Goal: Communication & Community: Answer question/provide support

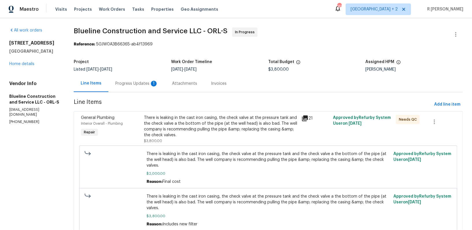
click at [123, 85] on div "Progress Updates 1" at bounding box center [136, 84] width 43 height 6
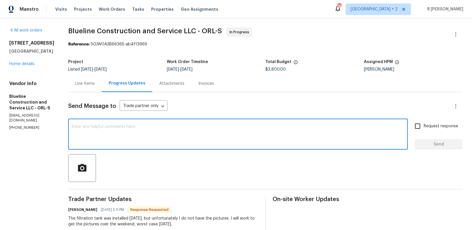
click at [180, 137] on textarea at bounding box center [238, 134] width 332 height 20
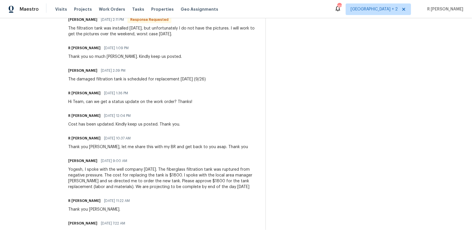
scroll to position [156, 0]
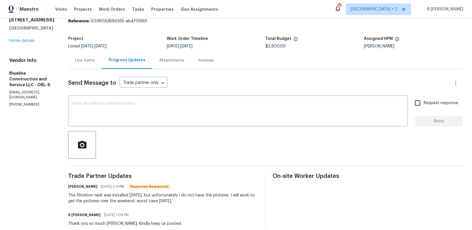
scroll to position [4, 0]
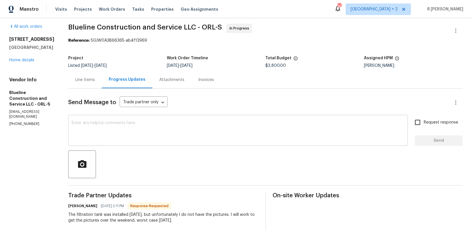
click at [183, 117] on div "x ​" at bounding box center [237, 130] width 339 height 29
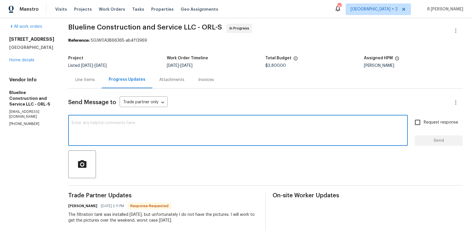
click at [80, 203] on h6 "Chris Brown" at bounding box center [82, 206] width 29 height 6
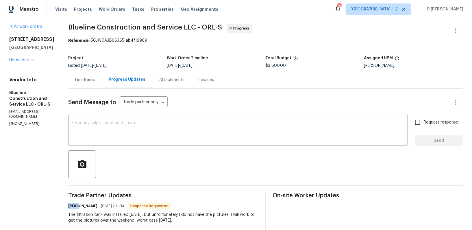
copy h6 "Chris"
click at [199, 117] on div "x ​" at bounding box center [237, 130] width 339 height 29
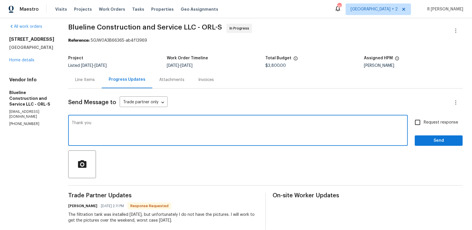
paste textarea "Chris"
type textarea "Thank you Chris."
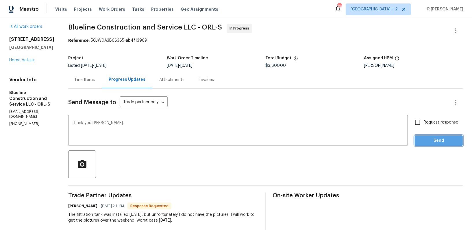
click at [421, 137] on span "Send" at bounding box center [438, 140] width 39 height 7
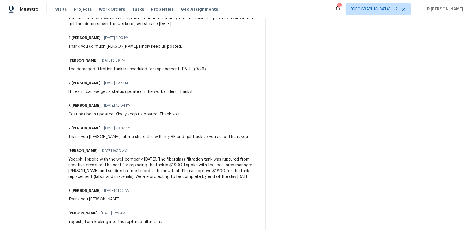
scroll to position [68, 0]
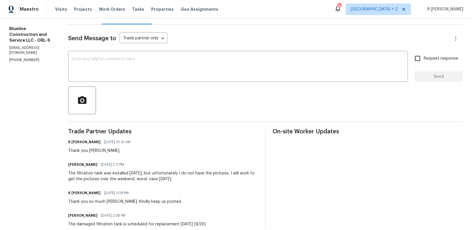
click at [105, 169] on div "Chris Brown 09/26/2025 2:11 PM The filtration tank was installed today, but unf…" at bounding box center [163, 170] width 190 height 21
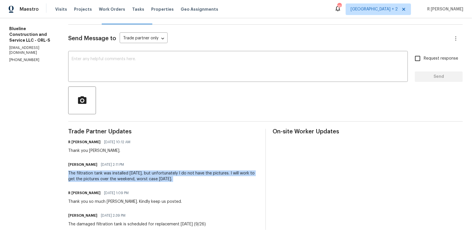
copy div "The filtration tank was installed today, but unfortunately I do not have the pi…"
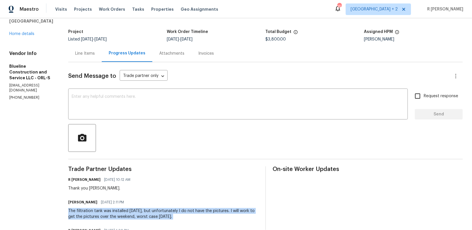
scroll to position [0, 0]
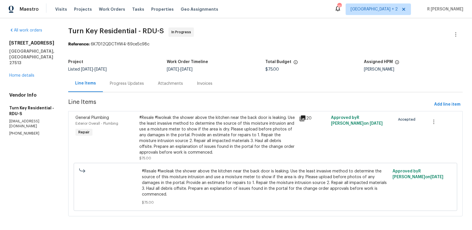
click at [139, 82] on div "Progress Updates" at bounding box center [127, 84] width 34 height 6
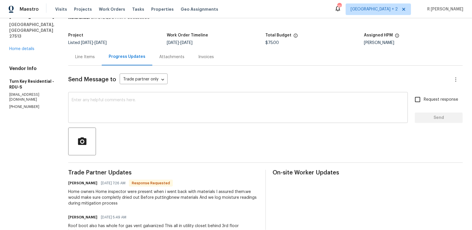
scroll to position [27, 0]
click at [95, 55] on div "Line Items" at bounding box center [85, 56] width 20 height 6
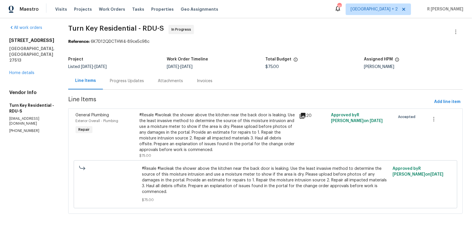
scroll to position [2, 0]
click at [224, 135] on div "#Resale #lwoleak the shower above the kitchen near the back door is leaking. Us…" at bounding box center [217, 133] width 156 height 40
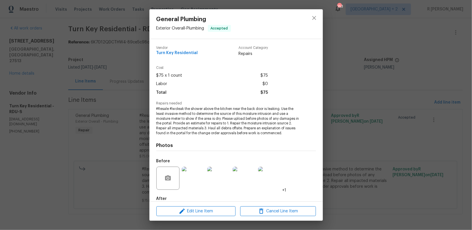
scroll to position [31, 0]
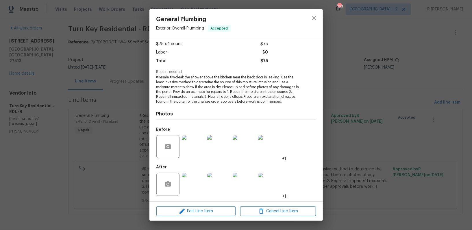
click at [197, 181] on img at bounding box center [193, 183] width 23 height 23
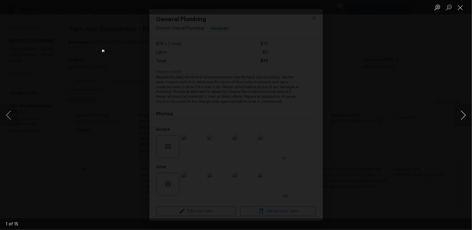
click at [462, 115] on button "Next image" at bounding box center [462, 114] width 17 height 23
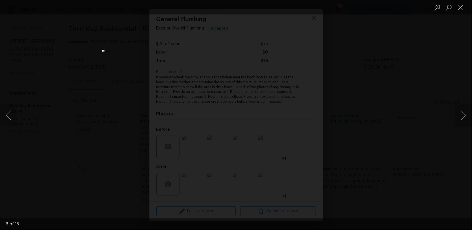
click at [462, 115] on button "Next image" at bounding box center [462, 114] width 17 height 23
click at [459, 115] on button "Next image" at bounding box center [462, 114] width 17 height 23
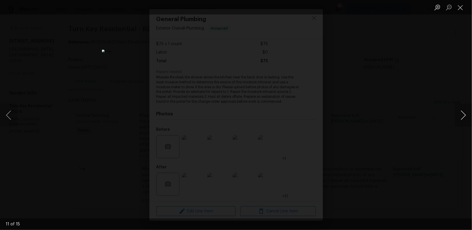
click at [459, 115] on button "Next image" at bounding box center [462, 114] width 17 height 23
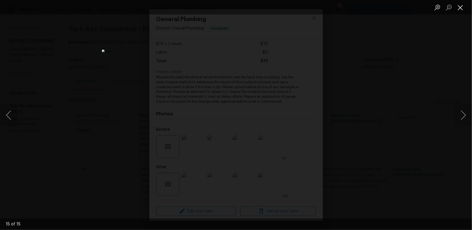
click at [456, 10] on button "Close lightbox" at bounding box center [460, 7] width 12 height 10
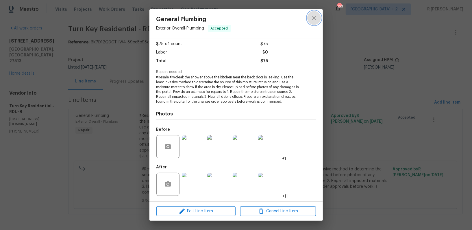
click at [314, 20] on icon "close" at bounding box center [313, 17] width 7 height 7
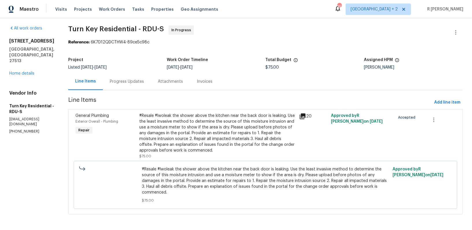
click at [144, 86] on div "Progress Updates" at bounding box center [127, 81] width 48 height 17
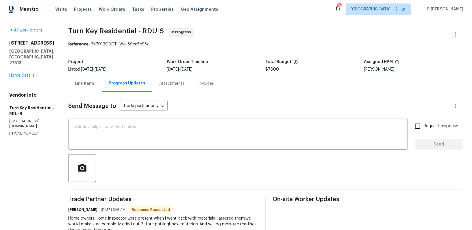
click at [28, 131] on p "(919) 805-2596" at bounding box center [31, 133] width 45 height 5
copy p "(919) 805-2596"
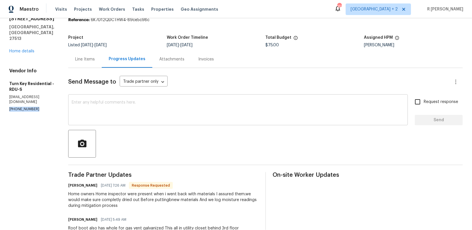
click at [185, 120] on textarea at bounding box center [238, 110] width 332 height 20
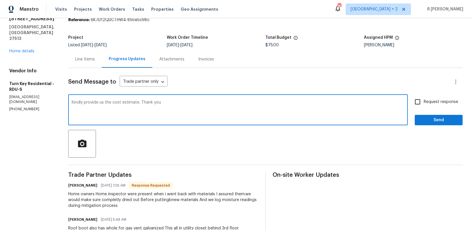
type textarea "Kindly provide us the cost estimate. Thank you"
click at [446, 121] on span "Send" at bounding box center [438, 119] width 39 height 7
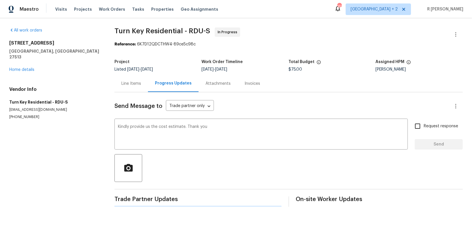
scroll to position [0, 0]
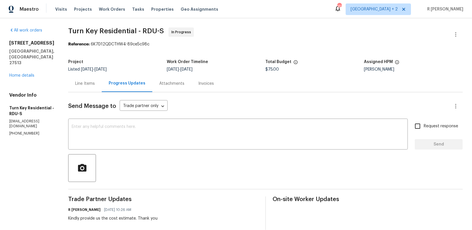
click at [22, 69] on div "All work orders 113 Crosswind Dr Cary, NC 27513 Home details Vendor Info Turn K…" at bounding box center [31, 81] width 45 height 108
click at [25, 68] on div "All work orders 113 Crosswind Dr Cary, NC 27513 Home details Vendor Info Turn K…" at bounding box center [31, 81] width 45 height 108
click at [25, 73] on link "Home details" at bounding box center [21, 75] width 25 height 4
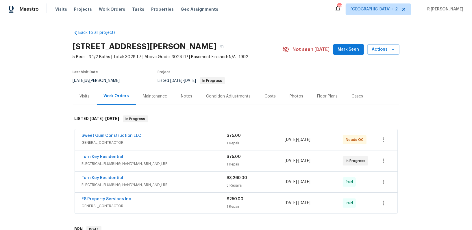
click at [124, 157] on div "Turn Key Residential" at bounding box center [154, 157] width 145 height 7
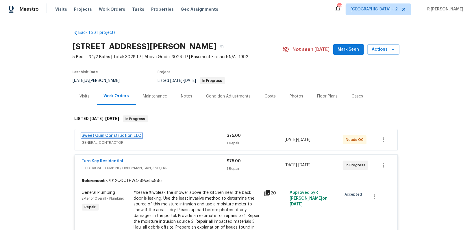
click at [104, 134] on link "Sweet Gum Construction LLC" at bounding box center [112, 135] width 60 height 4
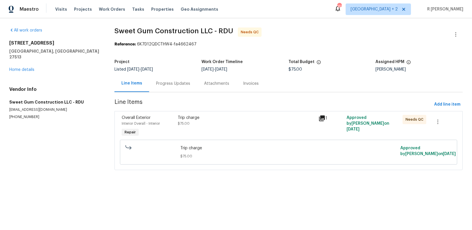
click at [322, 115] on icon at bounding box center [322, 118] width 6 height 6
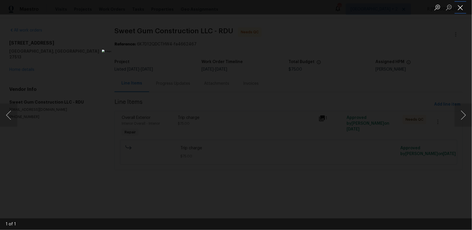
click at [461, 10] on button "Close lightbox" at bounding box center [460, 7] width 12 height 10
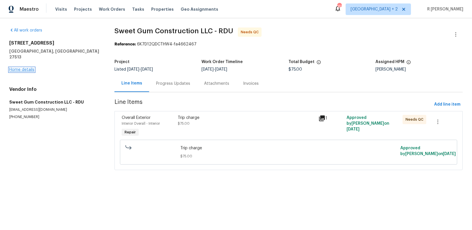
click at [26, 68] on link "Home details" at bounding box center [21, 70] width 25 height 4
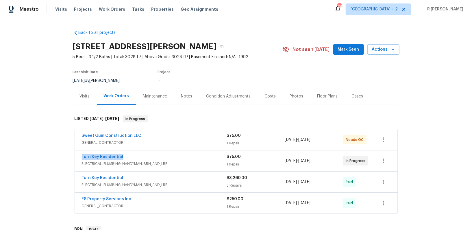
drag, startPoint x: 124, startPoint y: 155, endPoint x: 23, endPoint y: 155, distance: 101.9
click at [23, 155] on div "Back to all projects 113 Crosswind Dr, Cary, NC 27513 5 Beds | 3 1/2 Baths | To…" at bounding box center [236, 123] width 472 height 211
copy link "Turn Key Residential"
click at [110, 157] on link "Turn Key Residential" at bounding box center [103, 156] width 42 height 4
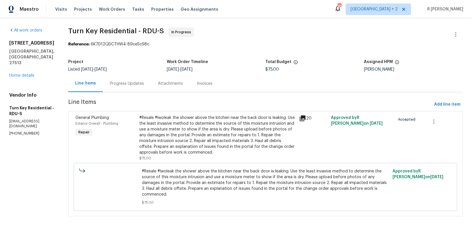
click at [137, 81] on div "Progress Updates" at bounding box center [127, 84] width 34 height 6
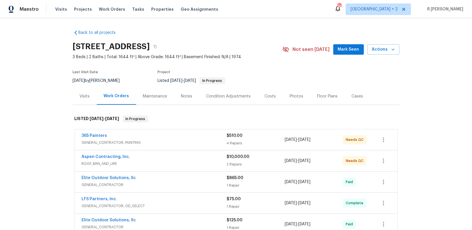
scroll to position [27, 0]
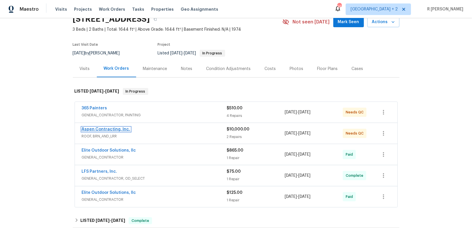
click at [96, 127] on link "Aspen Contracting, Inc." at bounding box center [106, 129] width 49 height 4
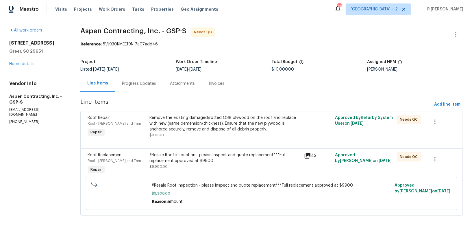
scroll to position [1, 0]
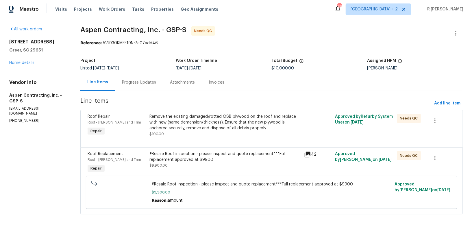
click at [142, 86] on div "Progress Updates" at bounding box center [139, 82] width 48 height 17
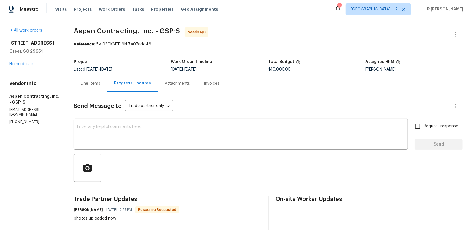
click at [87, 83] on div "Line Items" at bounding box center [91, 84] width 20 height 6
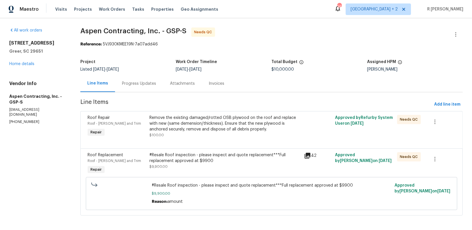
click at [271, 162] on div "#Resale Roof inspection - please inspect and quote replacement***Full replaceme…" at bounding box center [224, 158] width 151 height 12
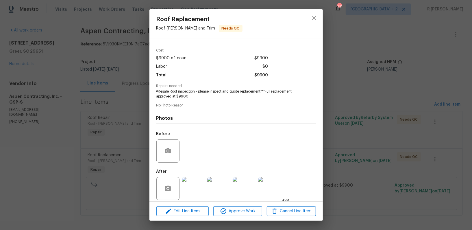
scroll to position [22, 0]
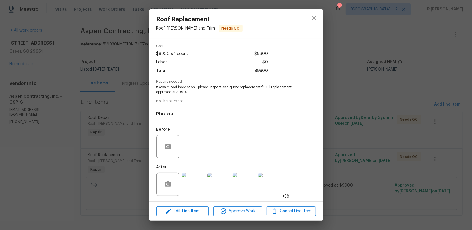
click at [194, 181] on img at bounding box center [193, 183] width 23 height 23
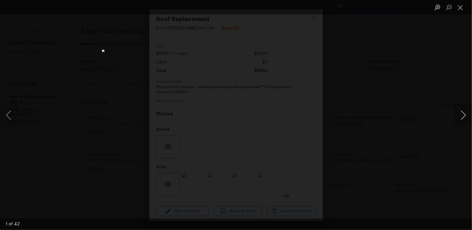
click at [461, 117] on button "Next image" at bounding box center [462, 114] width 17 height 23
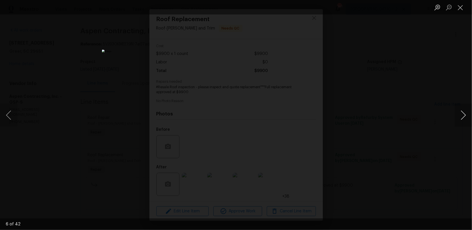
click at [461, 117] on button "Next image" at bounding box center [462, 114] width 17 height 23
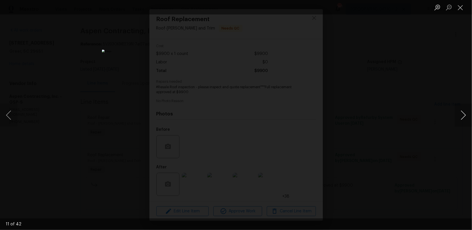
click at [460, 118] on button "Next image" at bounding box center [462, 114] width 17 height 23
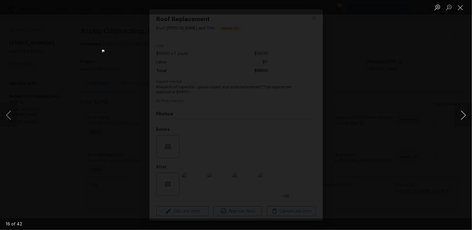
click at [460, 118] on button "Next image" at bounding box center [462, 114] width 17 height 23
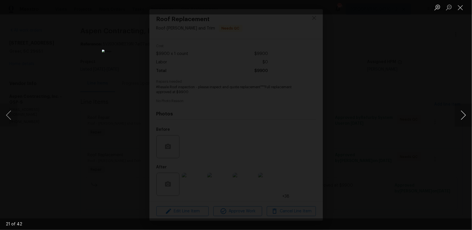
click at [460, 118] on button "Next image" at bounding box center [462, 114] width 17 height 23
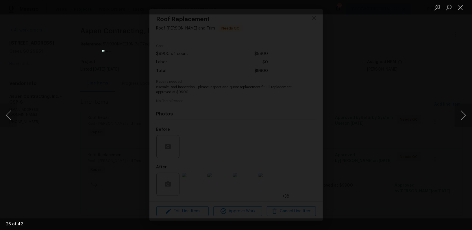
click at [460, 118] on button "Next image" at bounding box center [462, 114] width 17 height 23
click at [460, 119] on button "Next image" at bounding box center [462, 114] width 17 height 23
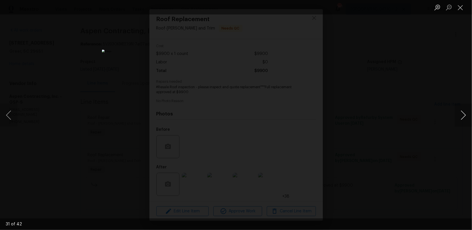
click at [460, 119] on button "Next image" at bounding box center [462, 114] width 17 height 23
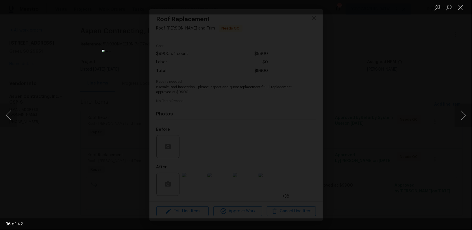
click at [460, 119] on button "Next image" at bounding box center [462, 114] width 17 height 23
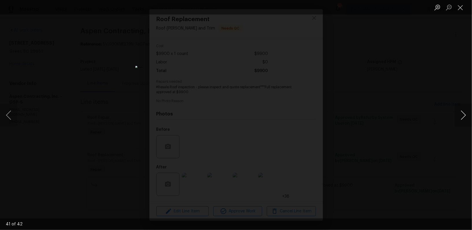
click at [460, 119] on button "Next image" at bounding box center [462, 114] width 17 height 23
click at [460, 11] on button "Close lightbox" at bounding box center [460, 7] width 12 height 10
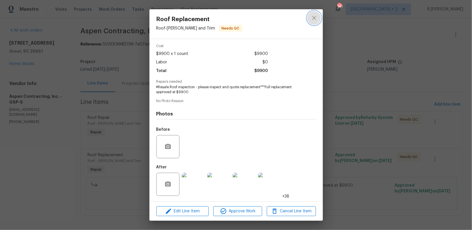
click at [317, 16] on button "close" at bounding box center [314, 18] width 14 height 14
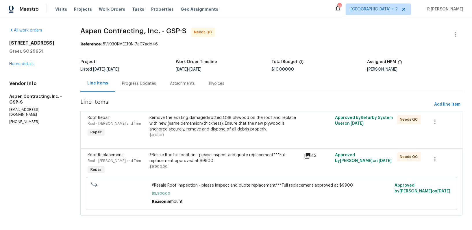
click at [157, 84] on div "Progress Updates" at bounding box center [139, 83] width 48 height 17
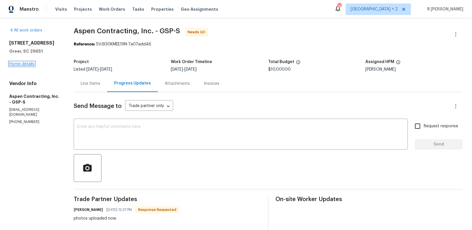
click at [12, 66] on link "Home details" at bounding box center [21, 64] width 25 height 4
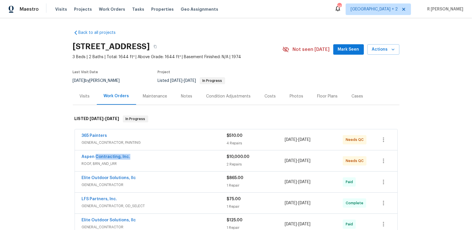
drag, startPoint x: 132, startPoint y: 155, endPoint x: 74, endPoint y: 155, distance: 58.3
click at [74, 155] on div "365 Painters GENERAL_CONTRACTOR, PAINTING $510.00 4 Repairs 9/23/2025 - 9/26/20…" at bounding box center [236, 182] width 326 height 108
copy link "Aspen Contracting, Inc."
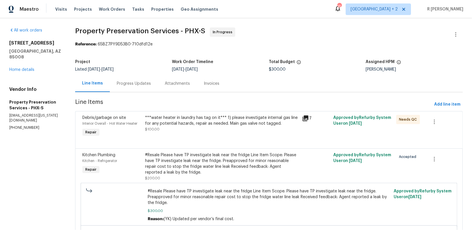
click at [140, 81] on div "Progress Updates" at bounding box center [134, 84] width 34 height 6
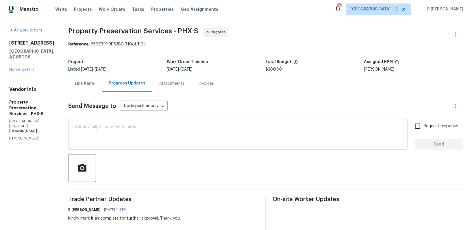
click at [173, 145] on div "x ​" at bounding box center [237, 134] width 339 height 29
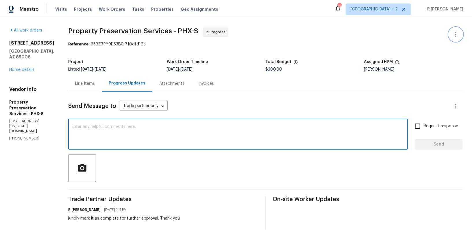
click at [457, 34] on icon "button" at bounding box center [455, 34] width 7 height 7
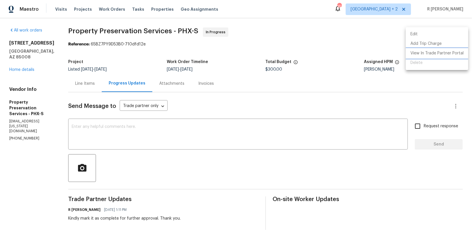
click at [432, 49] on li "View In Trade Partner Portal" at bounding box center [436, 54] width 62 height 10
click at [77, 82] on div at bounding box center [236, 115] width 472 height 230
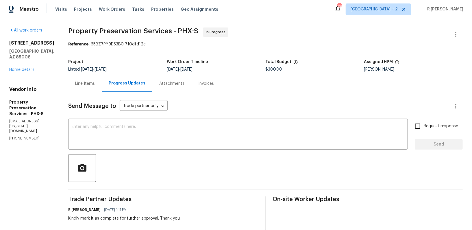
click at [75, 85] on div "Line Items" at bounding box center [85, 84] width 20 height 6
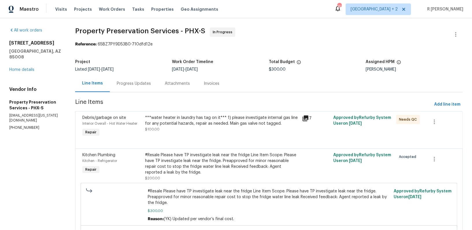
click at [184, 128] on div "***water heater in laundry has tag on it*** 1) please investigate internal gas …" at bounding box center [221, 123] width 153 height 17
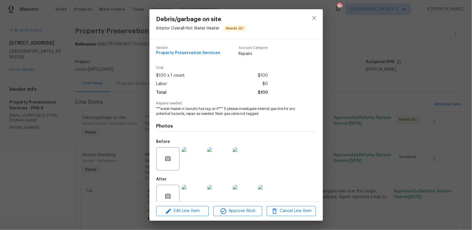
scroll to position [12, 0]
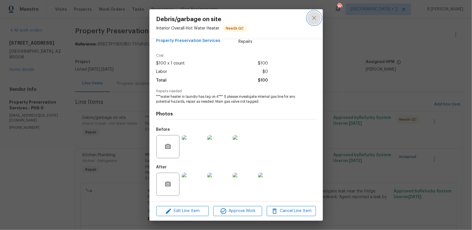
click at [315, 18] on icon "close" at bounding box center [313, 17] width 7 height 7
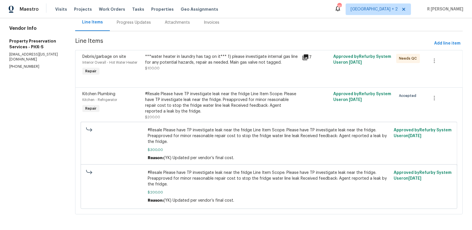
scroll to position [36, 0]
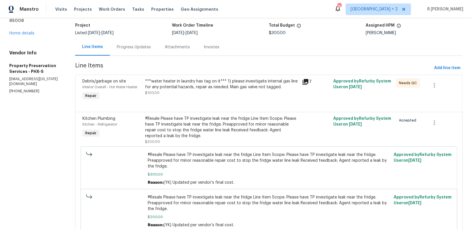
click at [126, 45] on div "Progress Updates" at bounding box center [134, 47] width 34 height 6
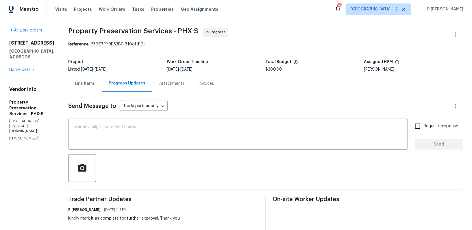
click at [79, 85] on div "Line Items" at bounding box center [85, 84] width 20 height 6
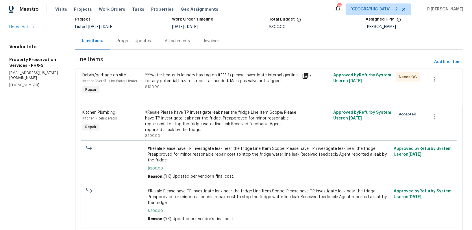
scroll to position [61, 0]
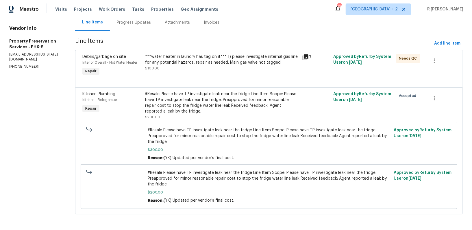
click at [132, 25] on div "Progress Updates" at bounding box center [134, 22] width 48 height 17
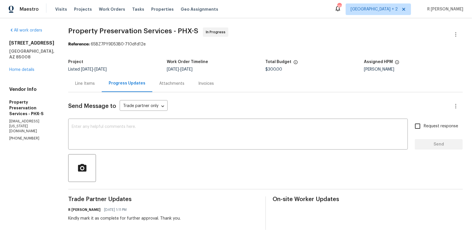
click at [13, 136] on p "[PHONE_NUMBER]" at bounding box center [31, 138] width 45 height 5
copy p "[PHONE_NUMBER]"
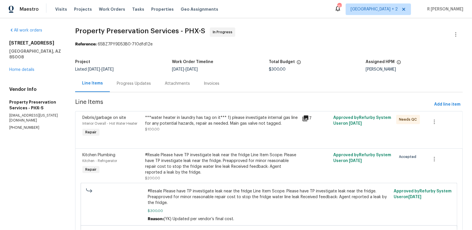
scroll to position [61, 0]
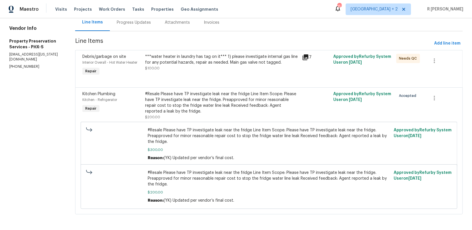
click at [137, 21] on div "Progress Updates" at bounding box center [134, 23] width 34 height 6
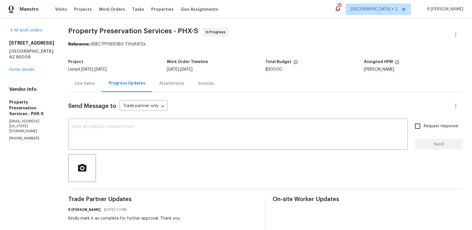
click at [299, 19] on div "All work orders [STREET_ADDRESS] Home details Vendor Info Property Preservation…" at bounding box center [236, 215] width 472 height 395
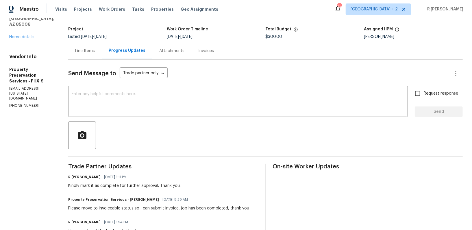
scroll to position [44, 0]
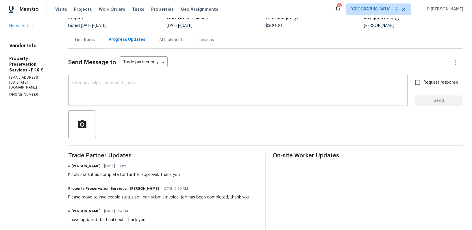
click at [140, 106] on div "Send Message to Trade partner only Trade partner only ​ x ​ Request response Se…" at bounding box center [265, 205] width 394 height 312
click at [134, 96] on textarea at bounding box center [238, 91] width 332 height 20
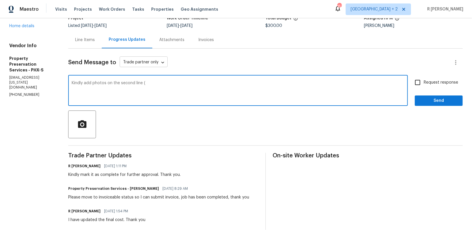
paste textarea "Please have TP investigate leak near the fridge. Preapproved for minor reasonab…"
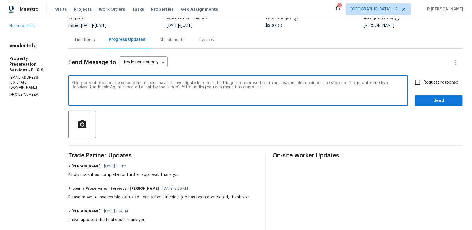
click at [235, 83] on textarea "Kindly add photos on the second line (Please have TP investigate leak near the …" at bounding box center [238, 91] width 332 height 20
click at [280, 87] on textarea "Kindly add photos on the second line (Please have TP investigate leak near the …" at bounding box center [238, 91] width 332 height 20
type textarea "Kindly add photos on the second line (Please have TP investigate leak near the …"
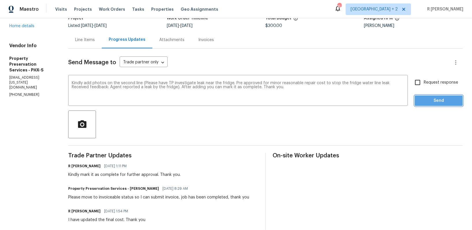
click at [433, 103] on span "Send" at bounding box center [438, 100] width 39 height 7
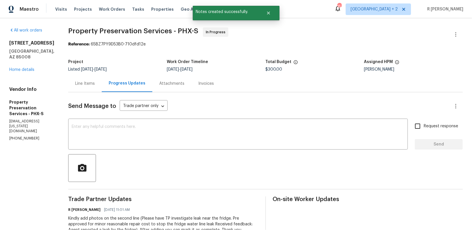
scroll to position [117, 0]
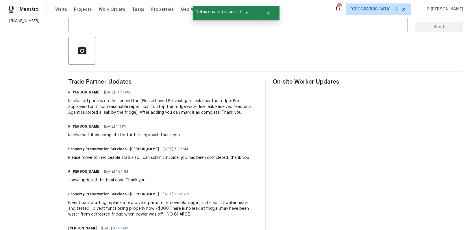
click at [206, 162] on div "Trade Partner Updates R [PERSON_NAME] [DATE] 11:01 AM Kindly add photos on the …" at bounding box center [163, 200] width 190 height 242
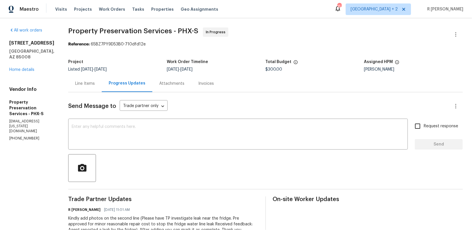
scroll to position [3, 0]
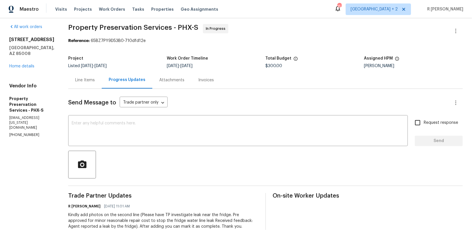
click at [18, 132] on p "[PHONE_NUMBER]" at bounding box center [31, 134] width 45 height 5
click at [20, 132] on p "[PHONE_NUMBER]" at bounding box center [31, 134] width 45 height 5
copy p "[PHONE_NUMBER]"
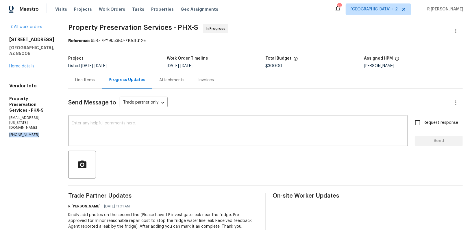
copy p "[PHONE_NUMBER]"
click at [128, 219] on div "Kindly add photos on the second line (Please have TP investigate leak near the …" at bounding box center [163, 220] width 190 height 17
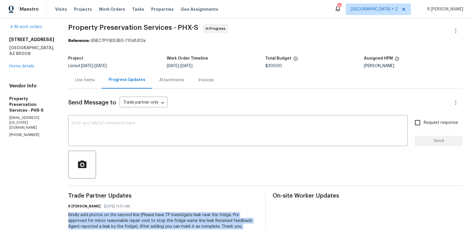
click at [128, 219] on div "Kindly add photos on the second line (Please have TP investigate leak near the …" at bounding box center [163, 220] width 190 height 17
copy div "Kindly add photos on the second line (Please have TP investigate leak near the …"
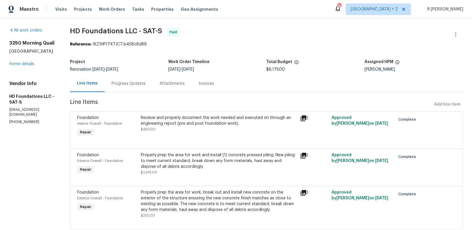
click at [113, 82] on div "Progress Updates" at bounding box center [129, 83] width 48 height 17
